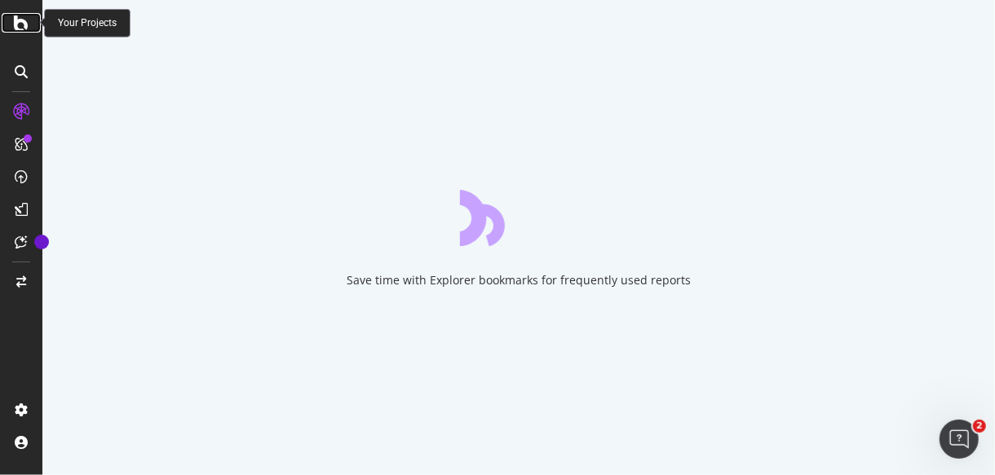
click at [21, 20] on icon at bounding box center [21, 23] width 15 height 20
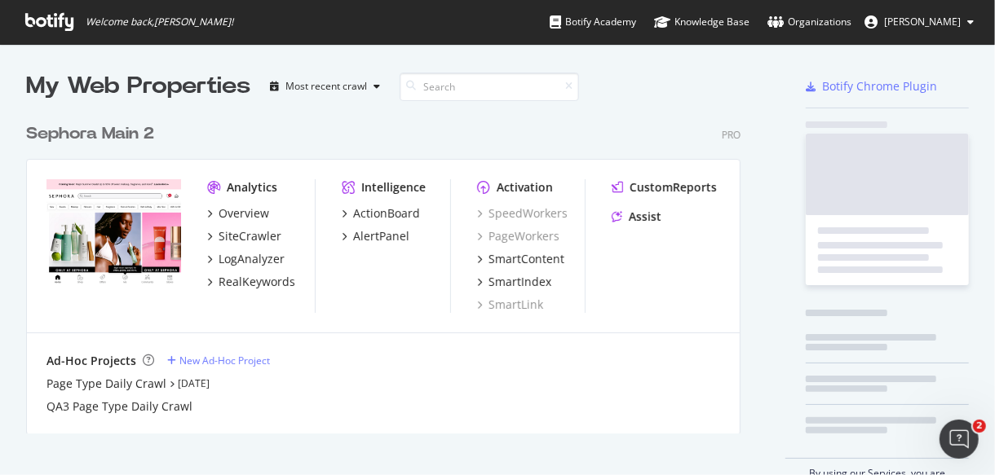
scroll to position [461, 968]
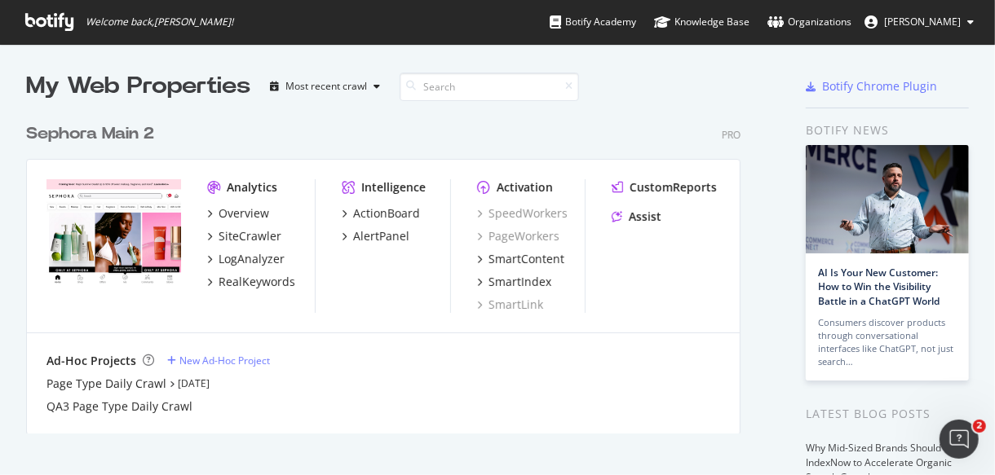
click at [116, 140] on div "Sephora Main 2" at bounding box center [90, 134] width 128 height 24
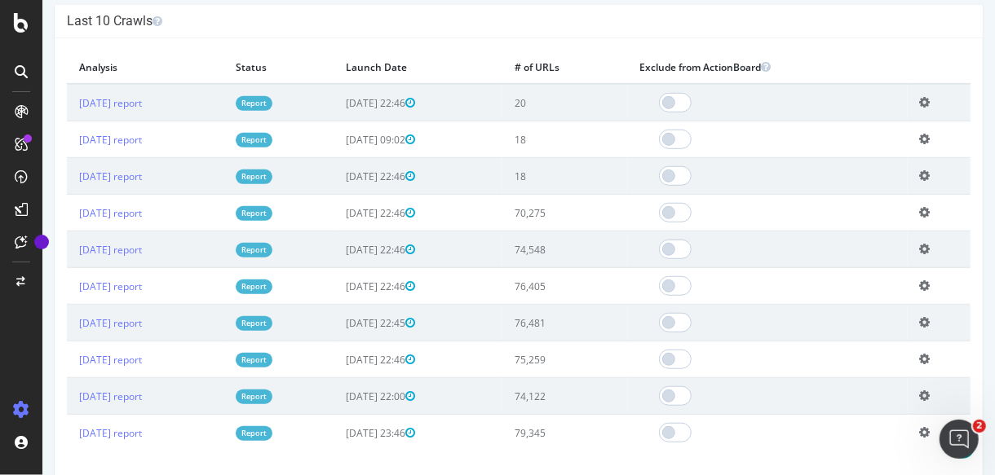
scroll to position [520, 0]
